Goal: Task Accomplishment & Management: Complete application form

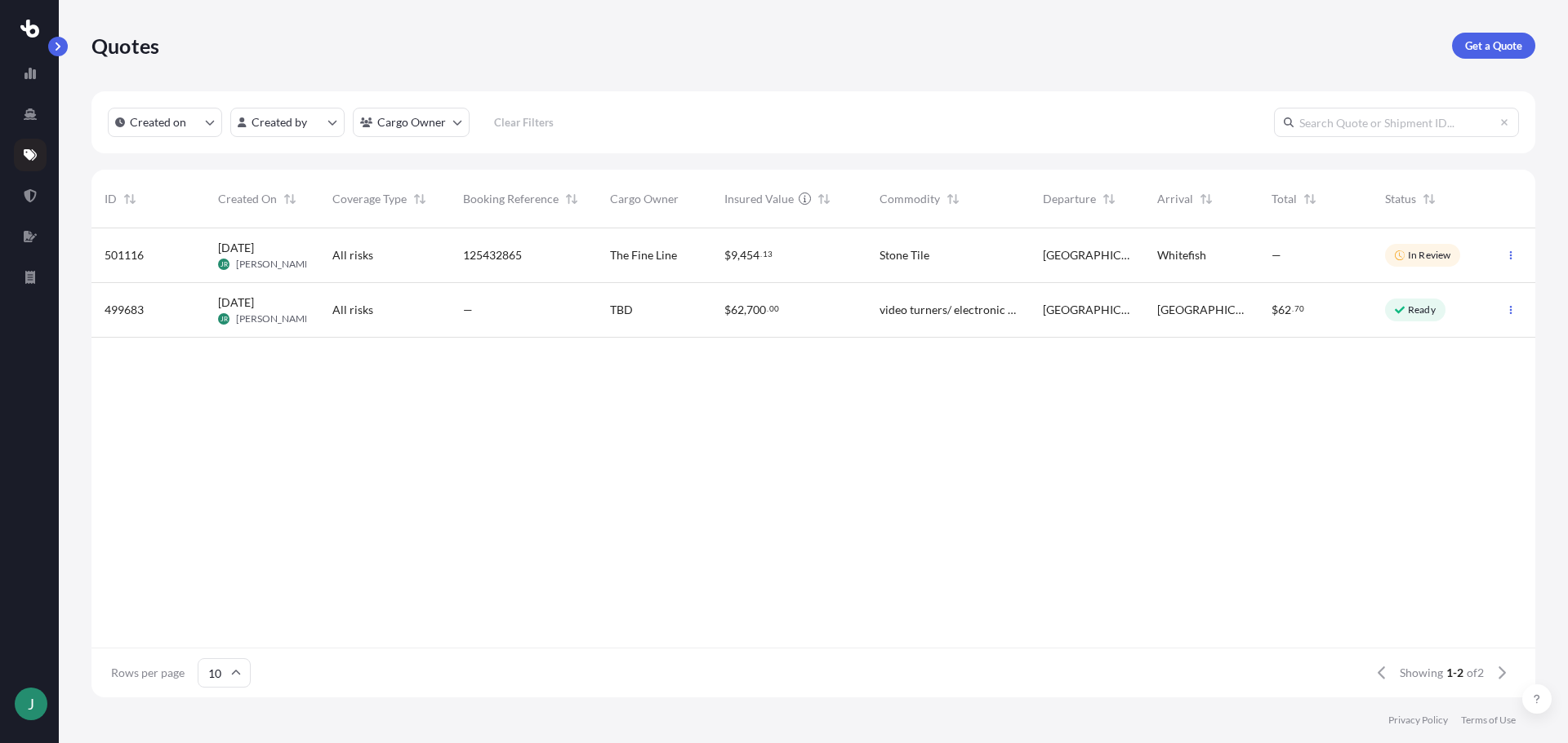
scroll to position [466, 1431]
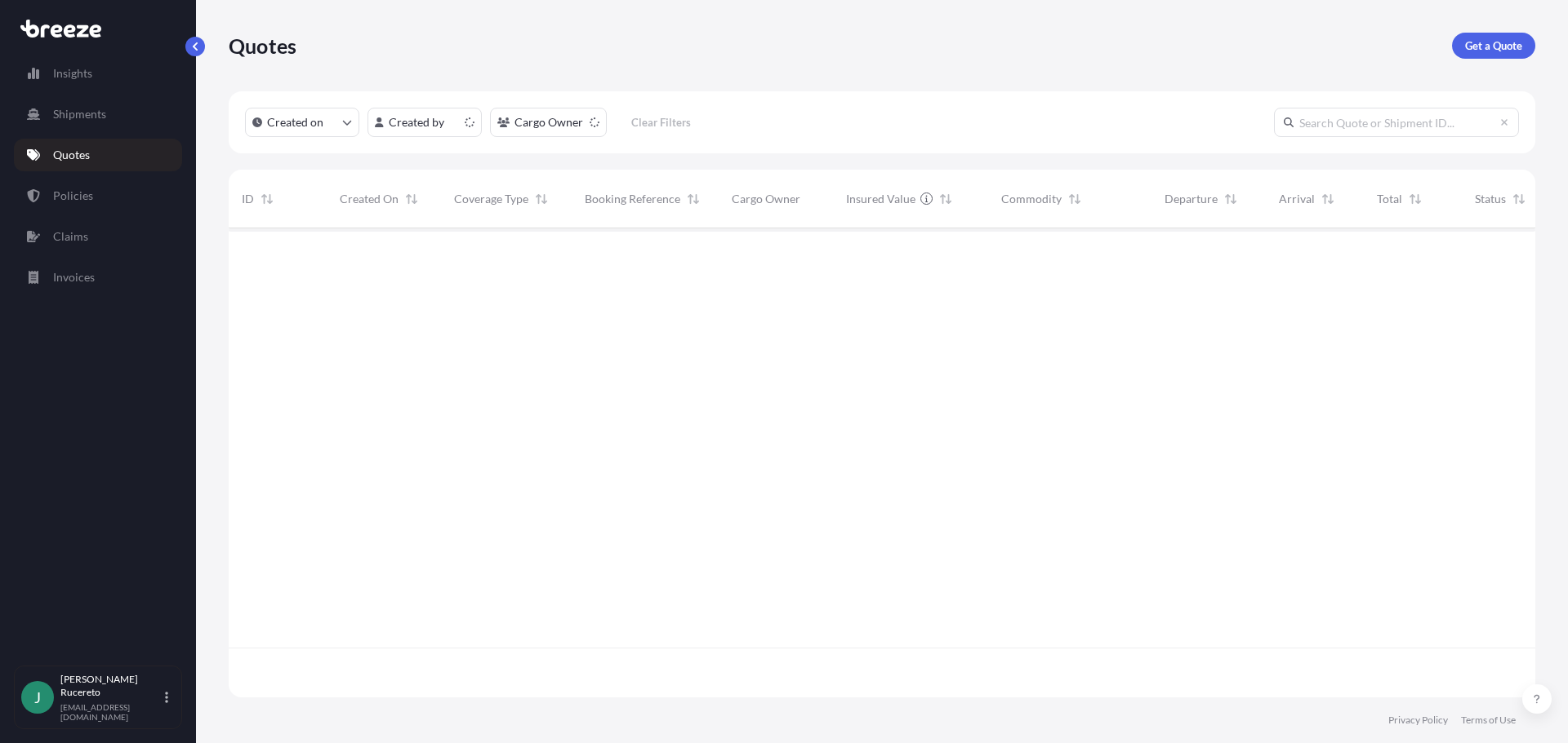
scroll to position [466, 1294]
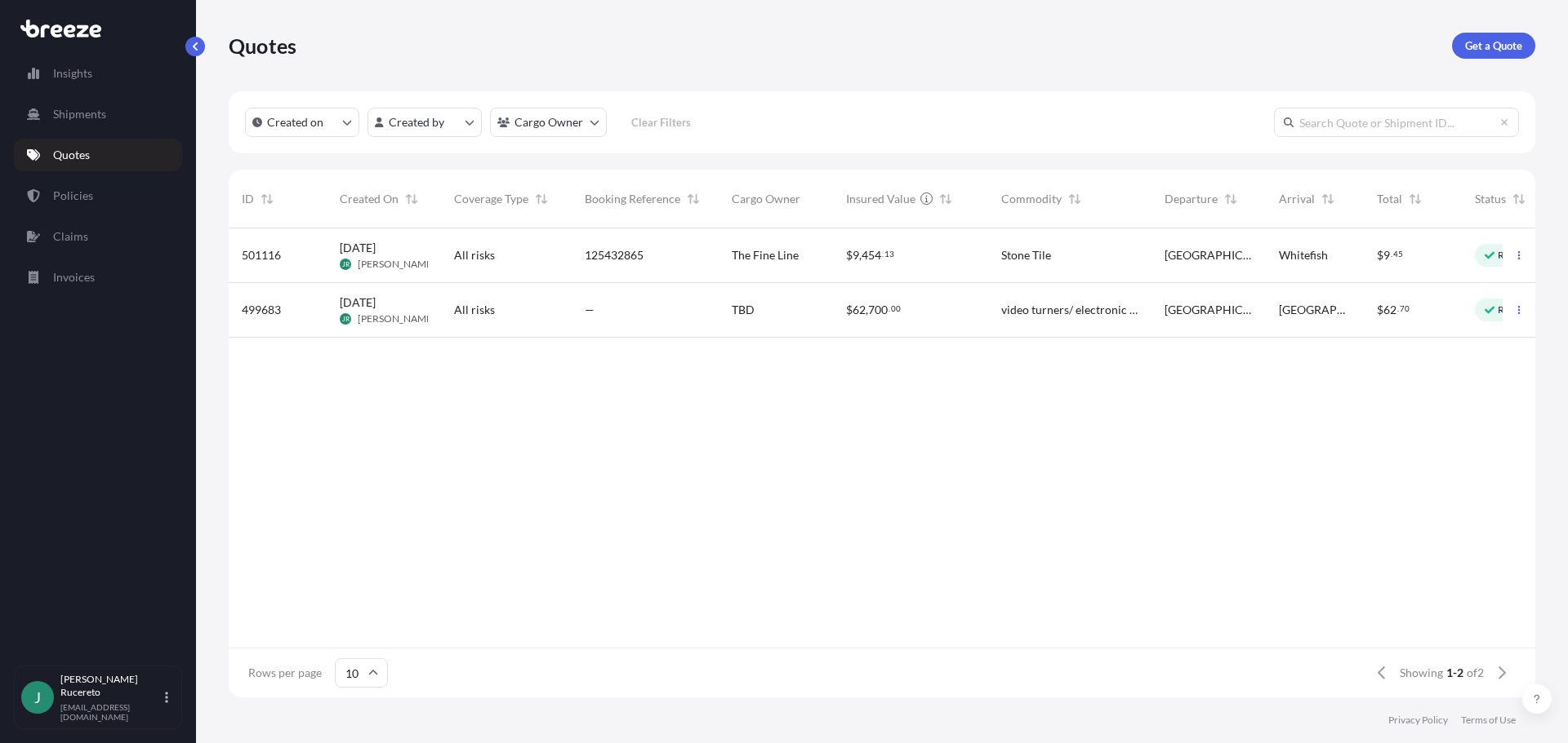
click at [373, 256] on span "[DATE] JR [PERSON_NAME]" at bounding box center [384, 255] width 88 height 31
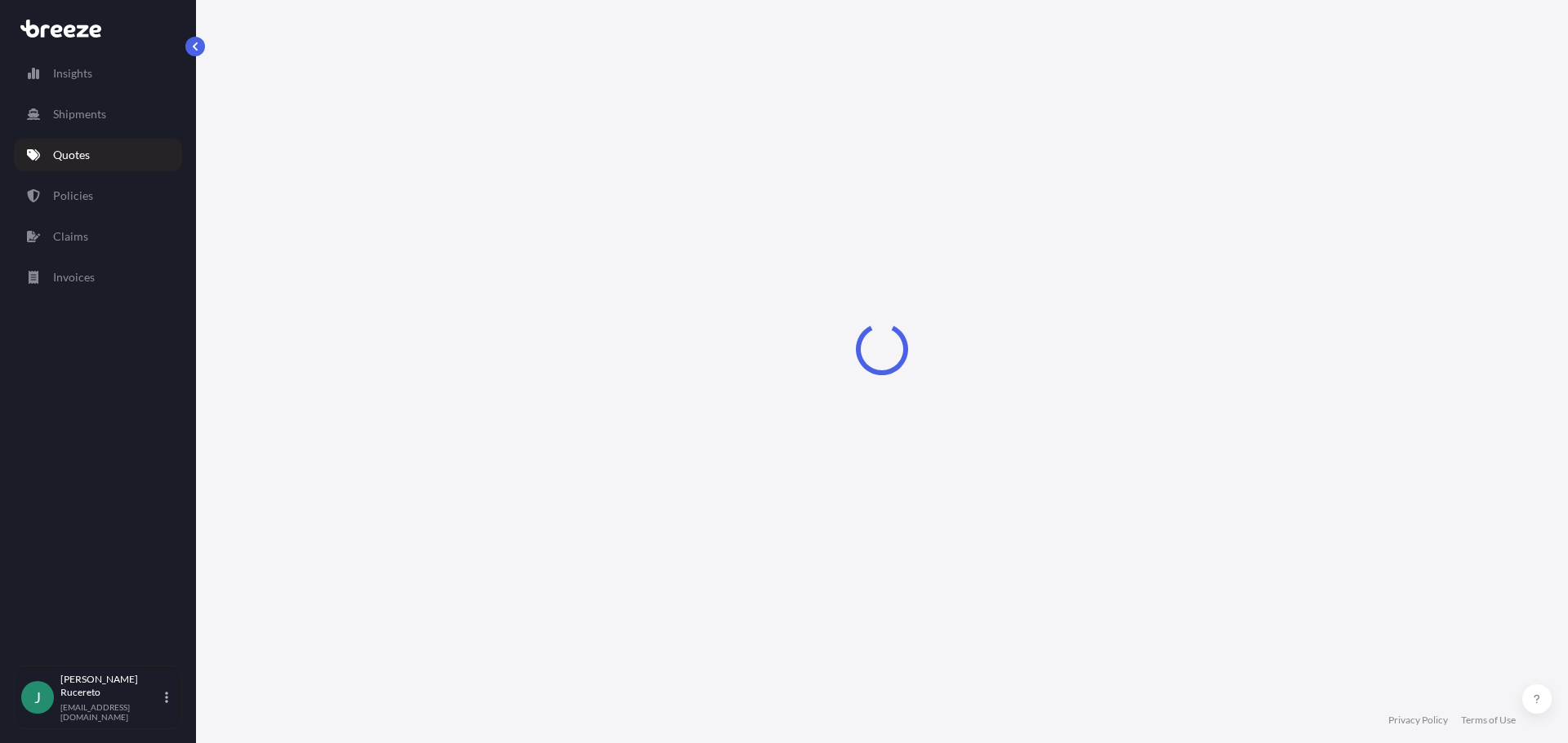
select select "Road"
select select "1"
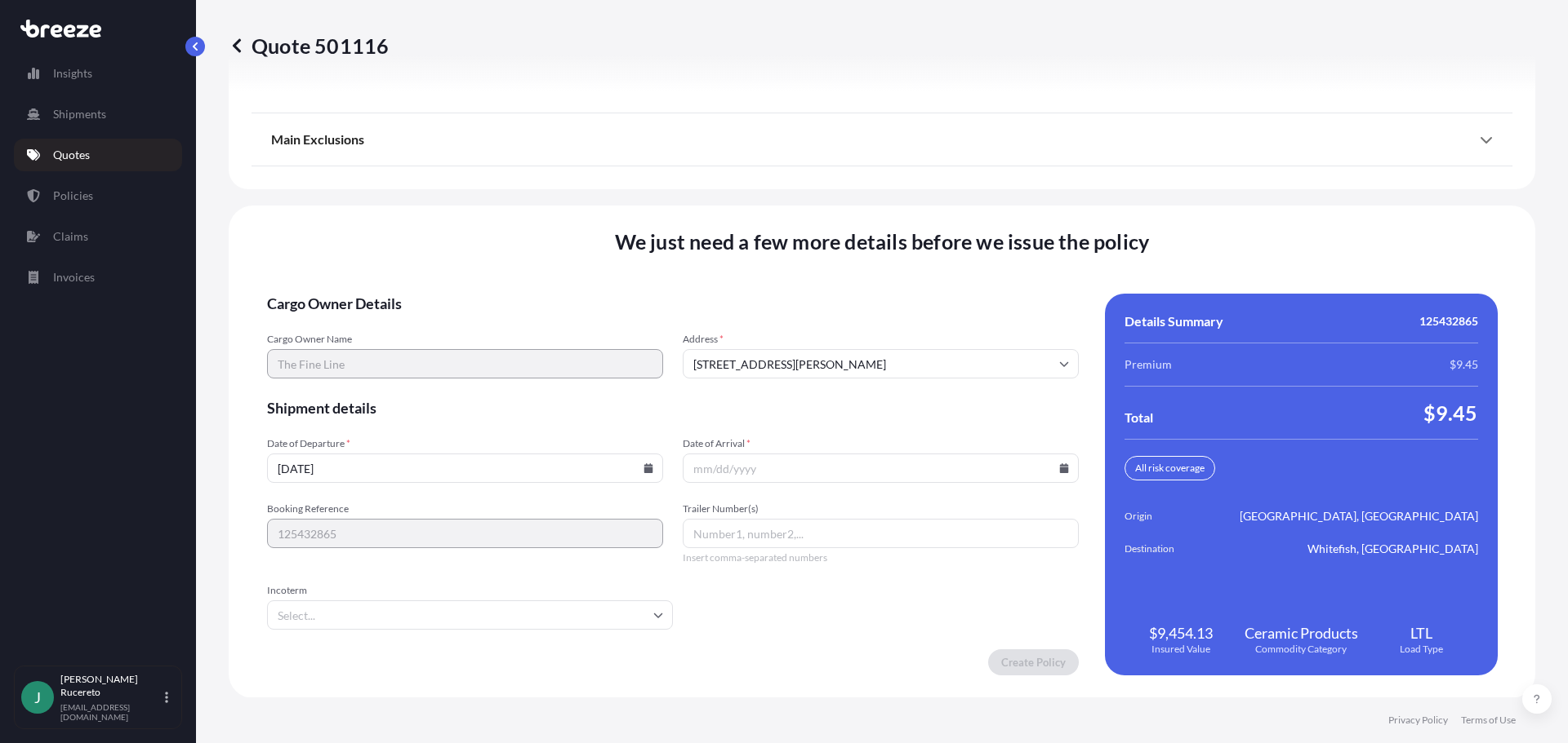
scroll to position [2242, 0]
click at [728, 473] on input "Date of Arrival *" at bounding box center [880, 467] width 396 height 29
click at [263, 540] on div "We just need a few more details before we issue the policy Cargo Owner Details …" at bounding box center [882, 451] width 1307 height 493
click at [735, 476] on input "Date of Arrival *" at bounding box center [880, 467] width 396 height 29
click at [706, 475] on input "Date of Arrival *" at bounding box center [880, 467] width 396 height 29
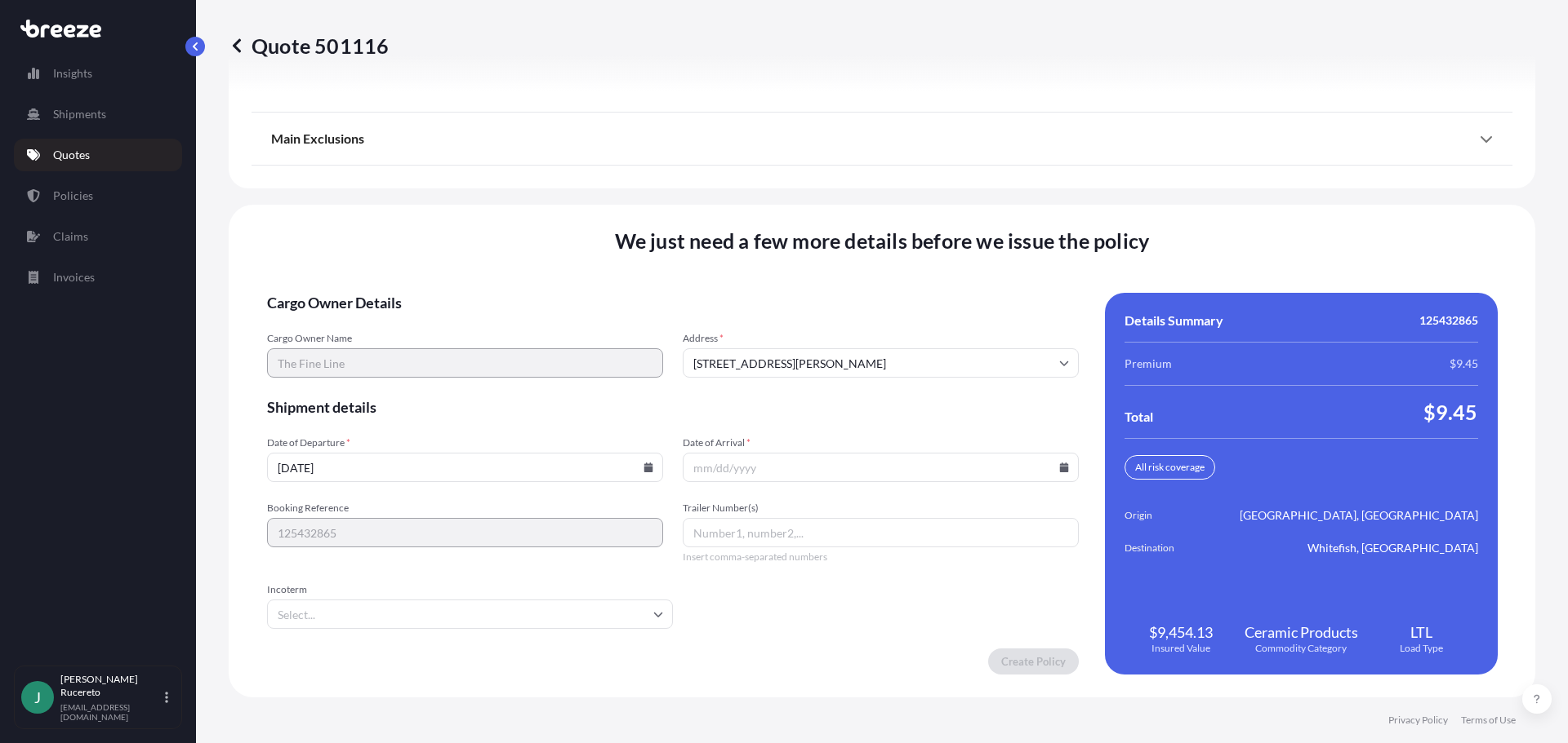
click at [1054, 473] on input "Date of Arrival *" at bounding box center [880, 467] width 396 height 29
click at [1059, 468] on icon at bounding box center [1063, 467] width 10 height 10
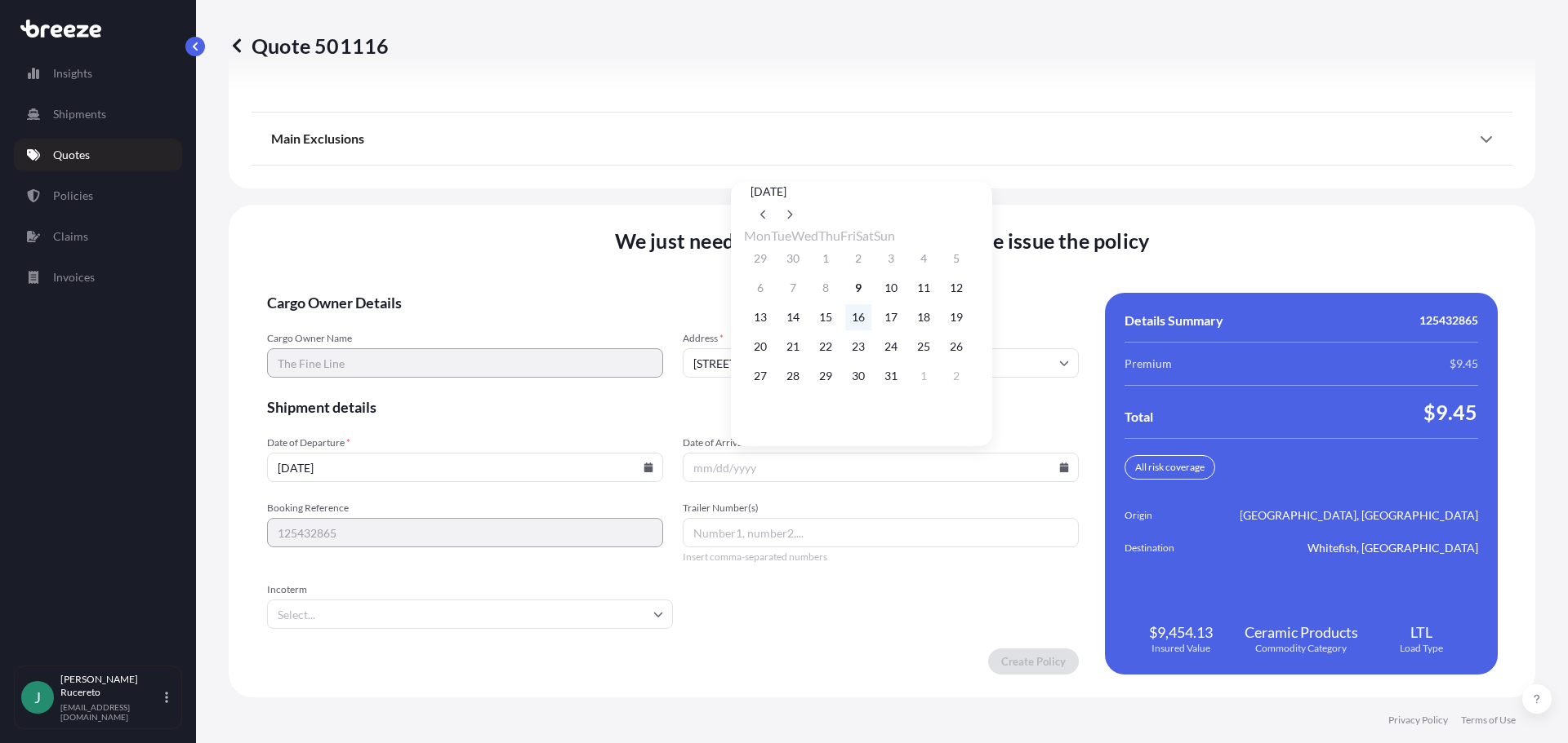
click at [871, 320] on button "16" at bounding box center [858, 317] width 26 height 26
type input "[DATE]"
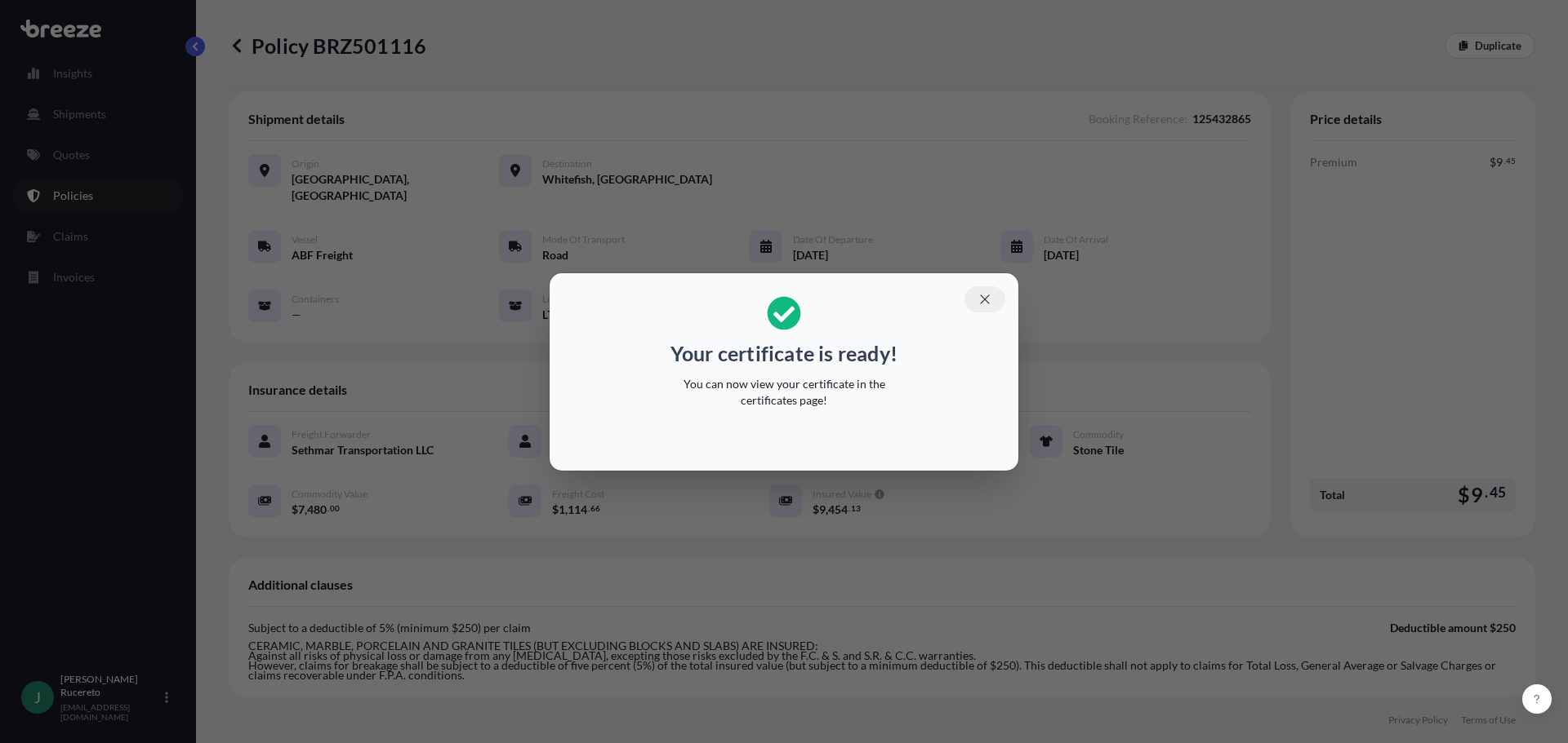
click at [986, 295] on icon "button" at bounding box center [985, 300] width 15 height 15
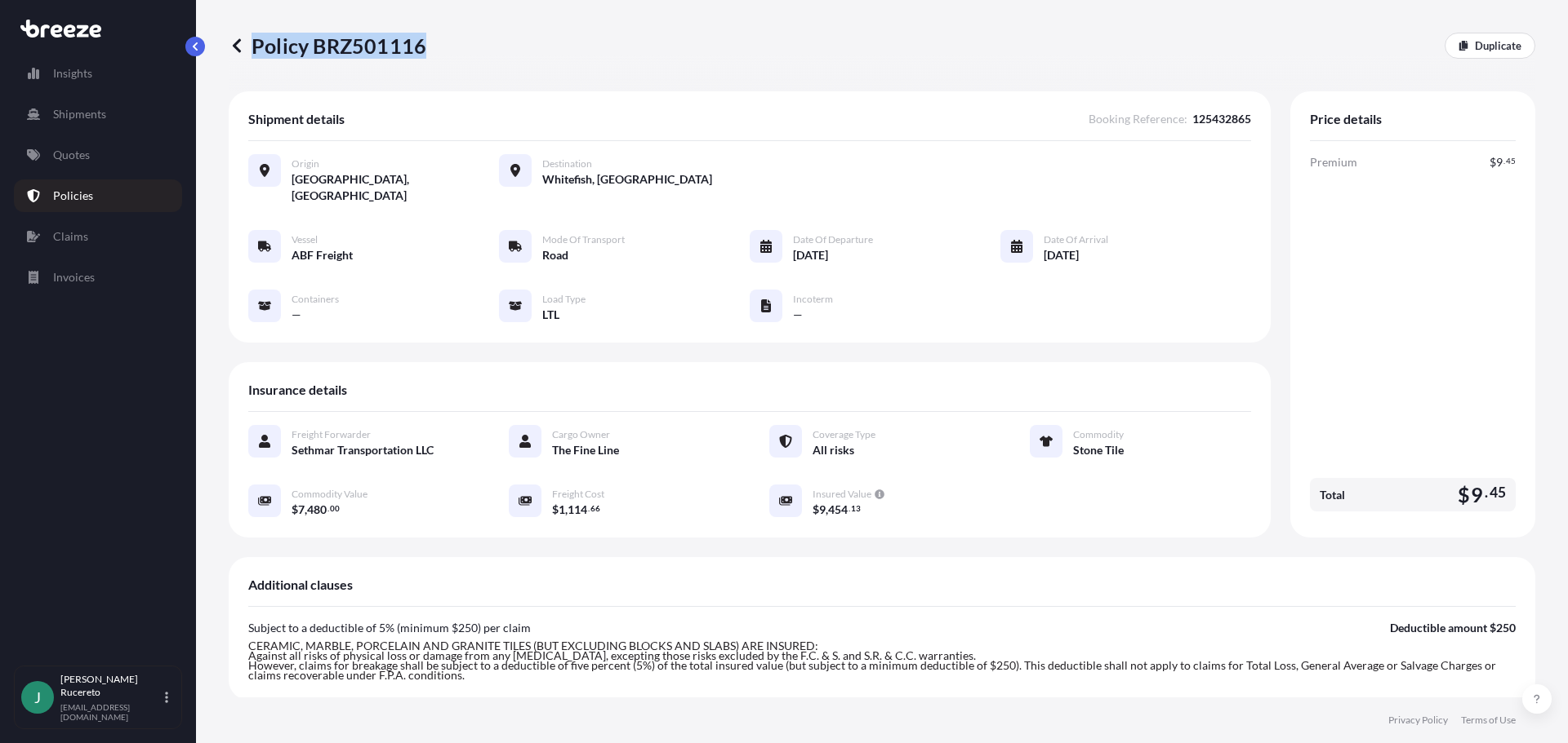
drag, startPoint x: 429, startPoint y: 51, endPoint x: 443, endPoint y: 71, distance: 24.4
click at [443, 71] on div "Policy BRZ501116 Duplicate" at bounding box center [882, 46] width 1307 height 91
copy p "Policy BRZ501116"
